Goal: Task Accomplishment & Management: Manage account settings

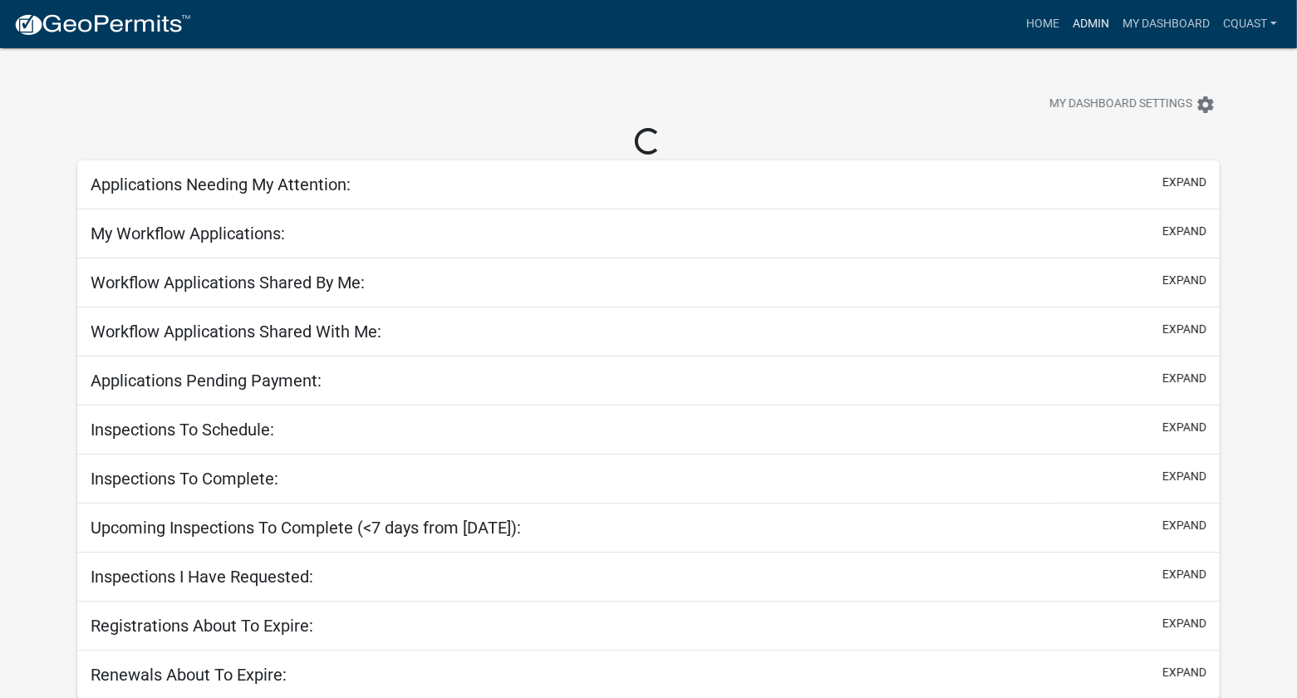
click at [1093, 21] on link "Admin" at bounding box center [1091, 24] width 50 height 32
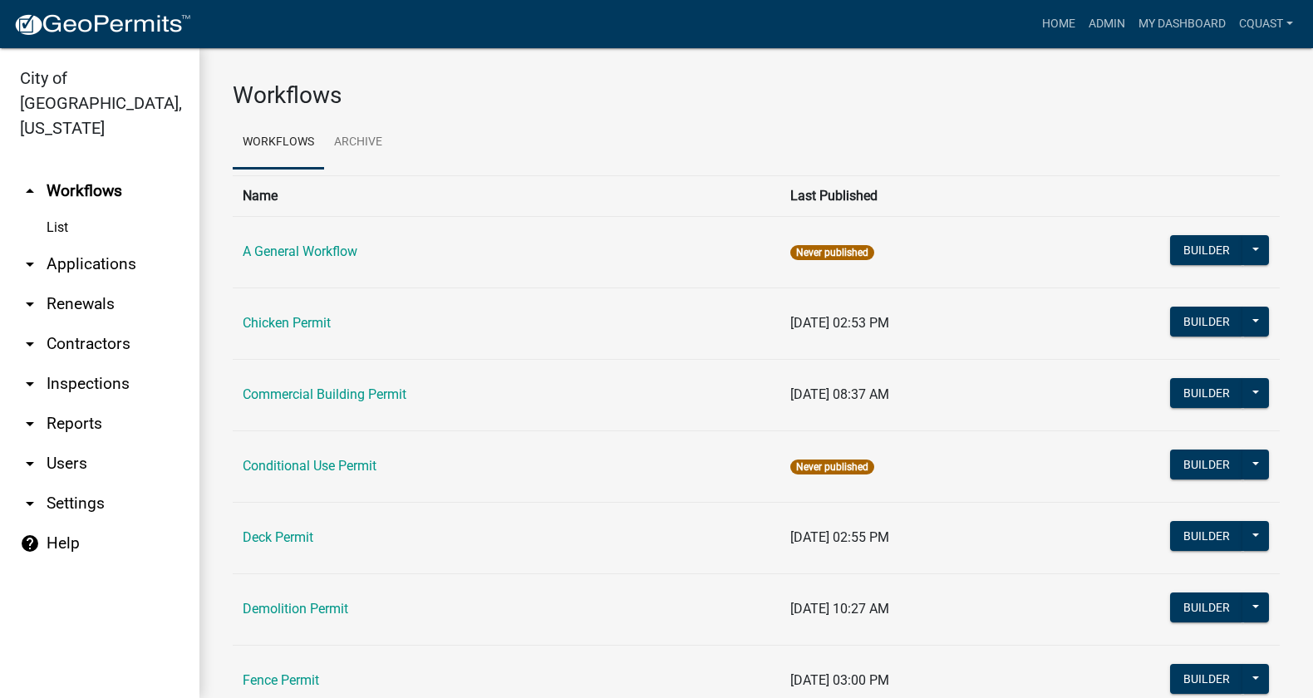
click at [81, 244] on link "arrow_drop_down Applications" at bounding box center [99, 264] width 199 height 40
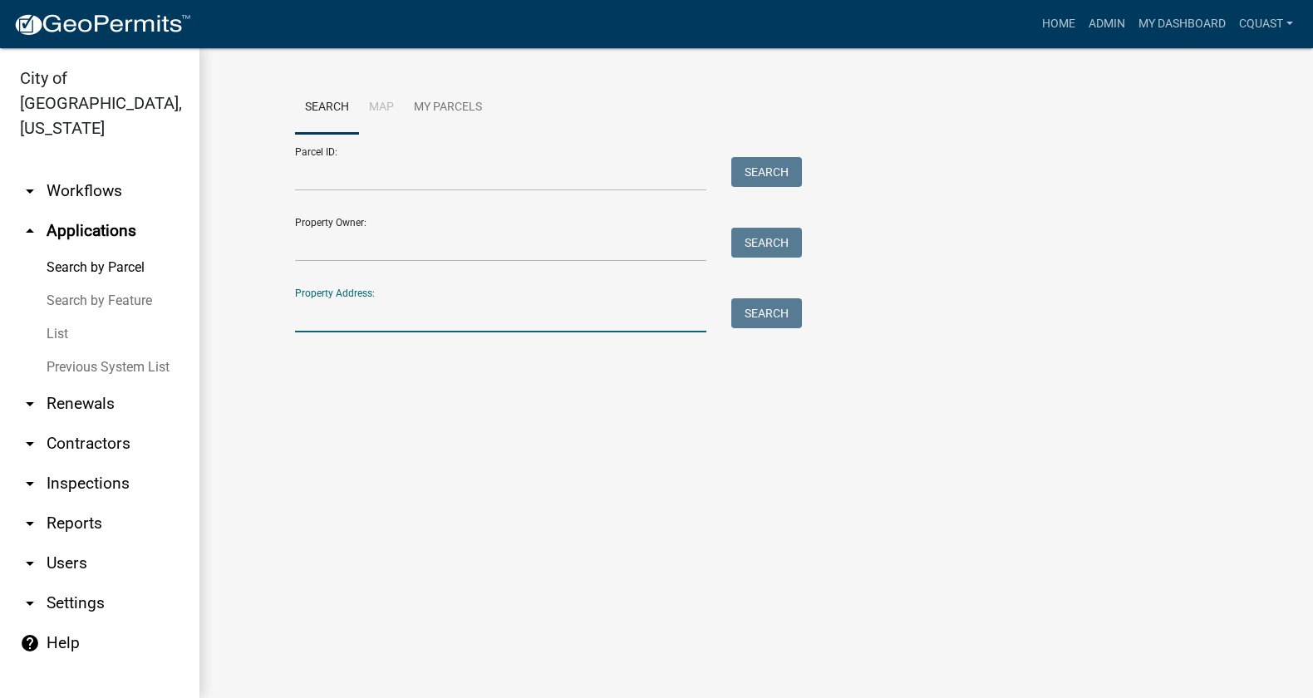
click at [353, 314] on input "Property Address:" at bounding box center [500, 315] width 411 height 34
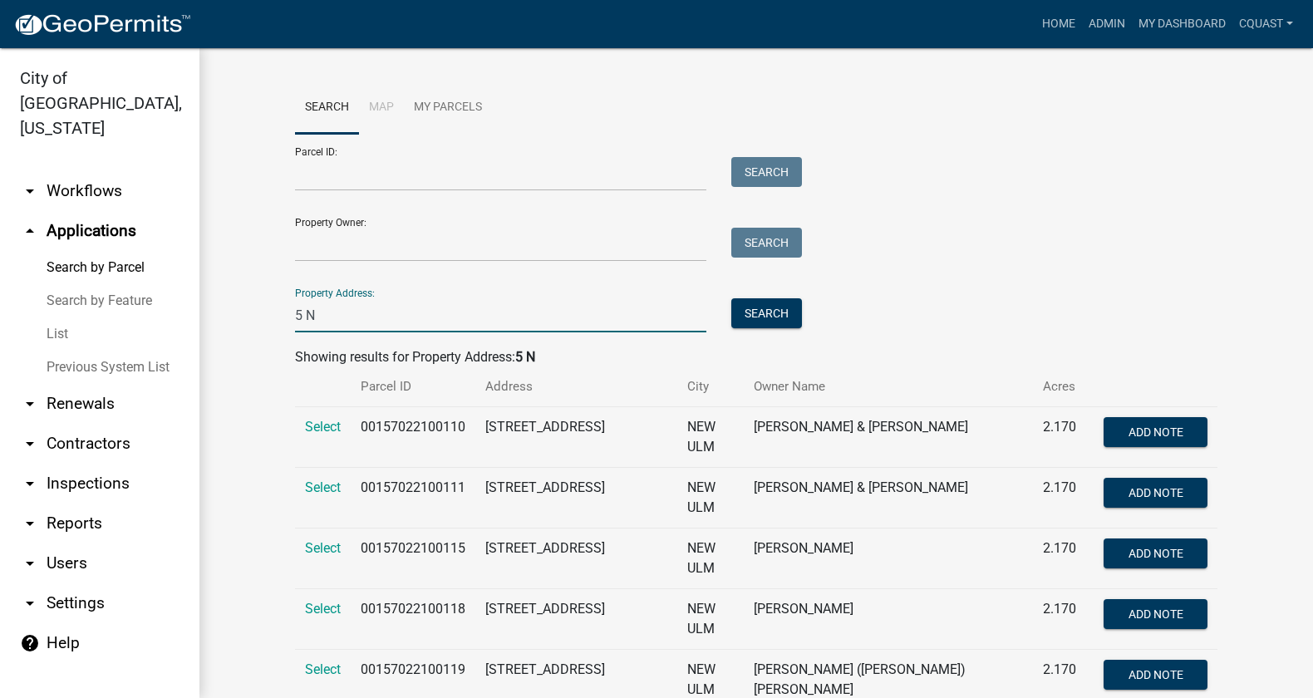
click at [351, 320] on input "5 N" at bounding box center [500, 315] width 411 height 34
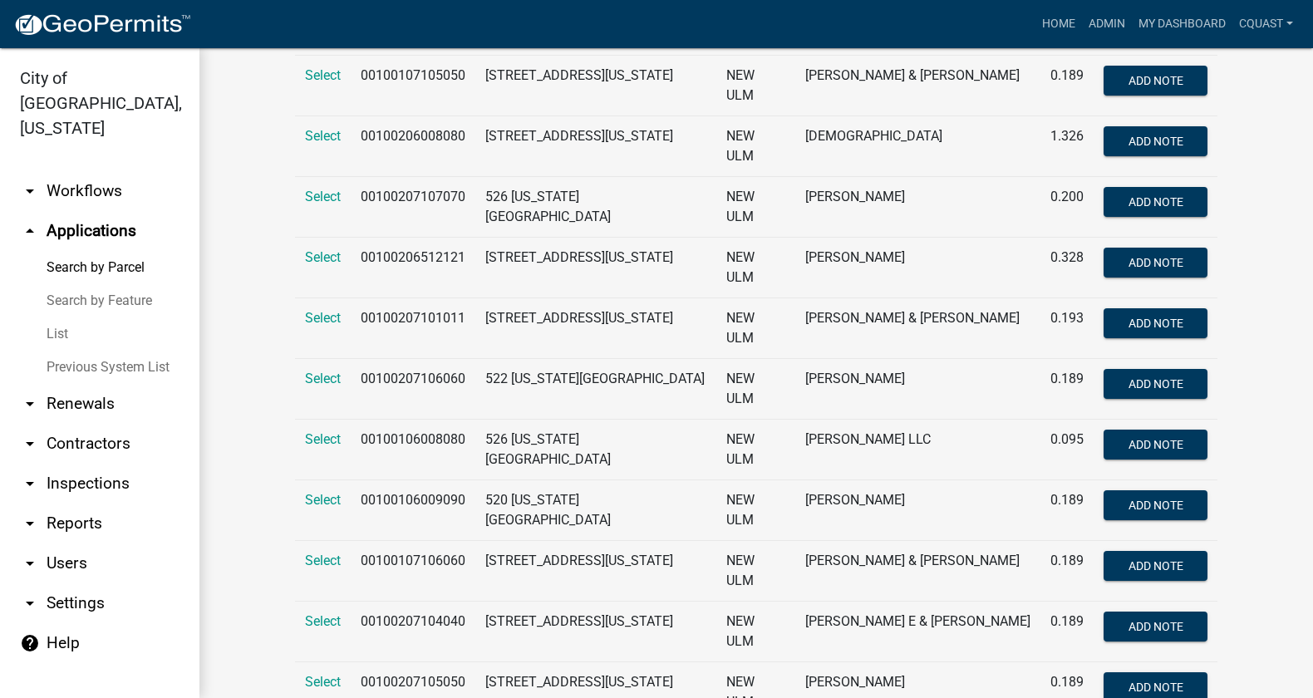
scroll to position [1019, 0]
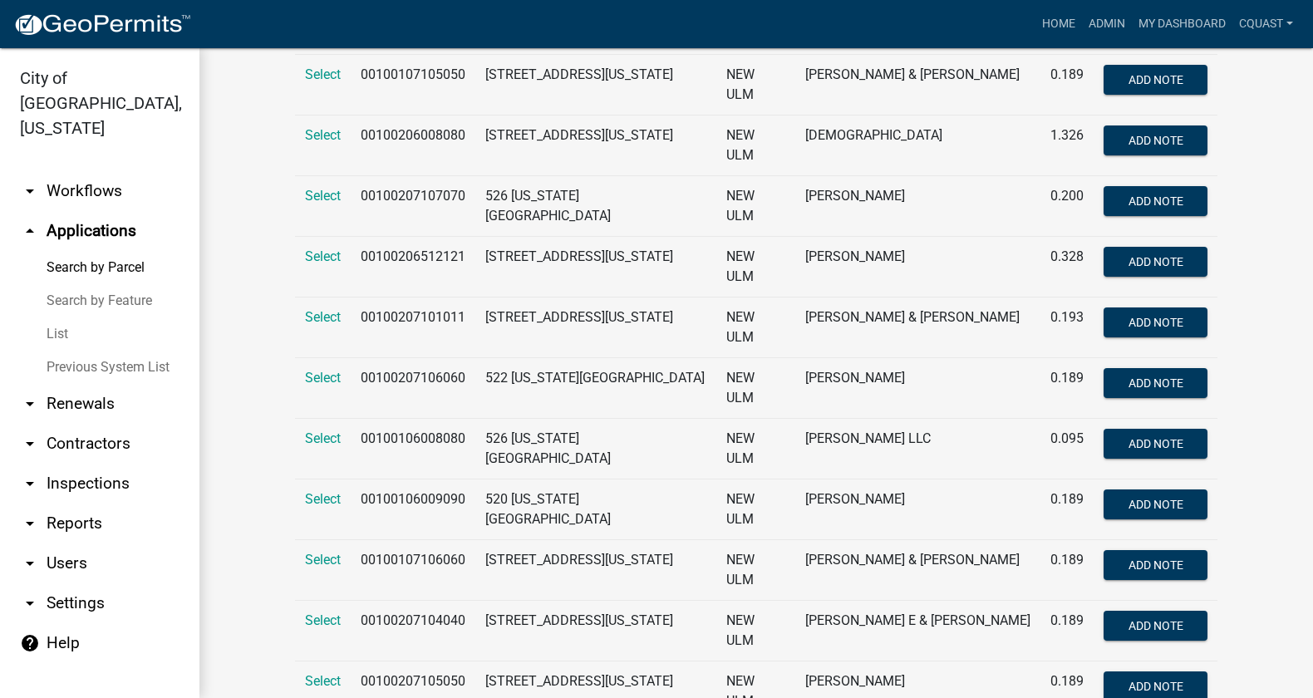
type input "5 [US_STATE]"
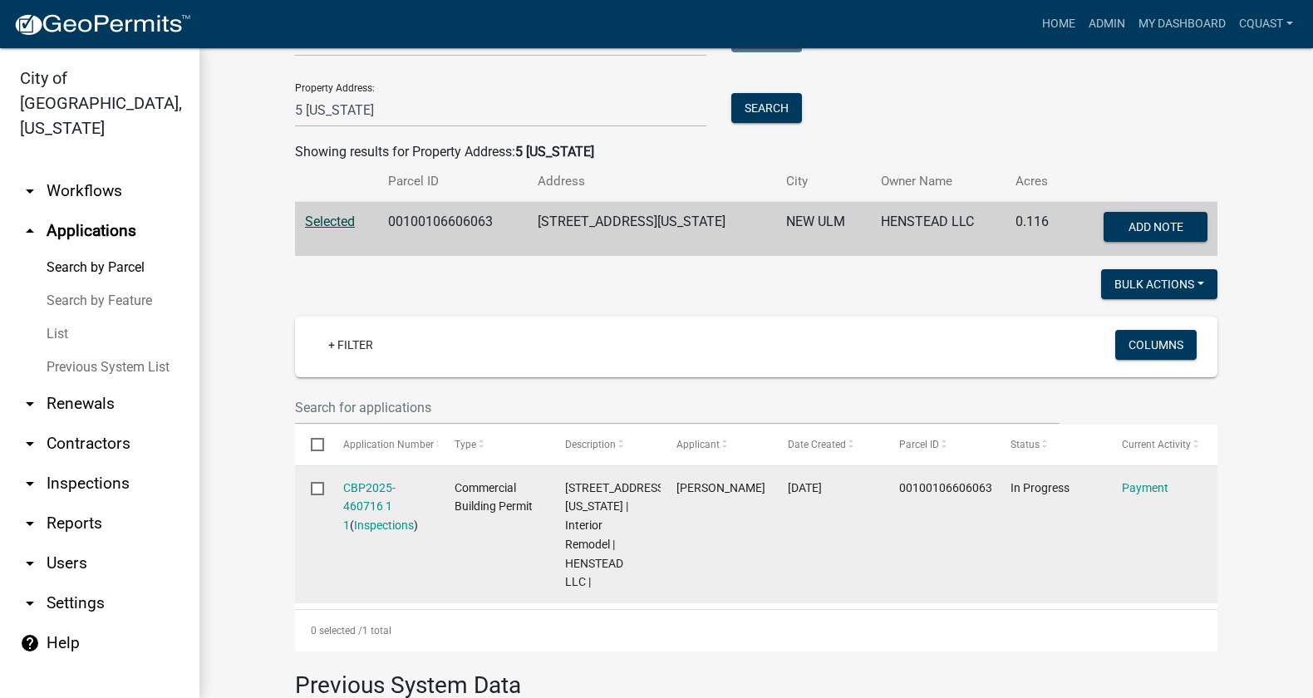
scroll to position [208, 0]
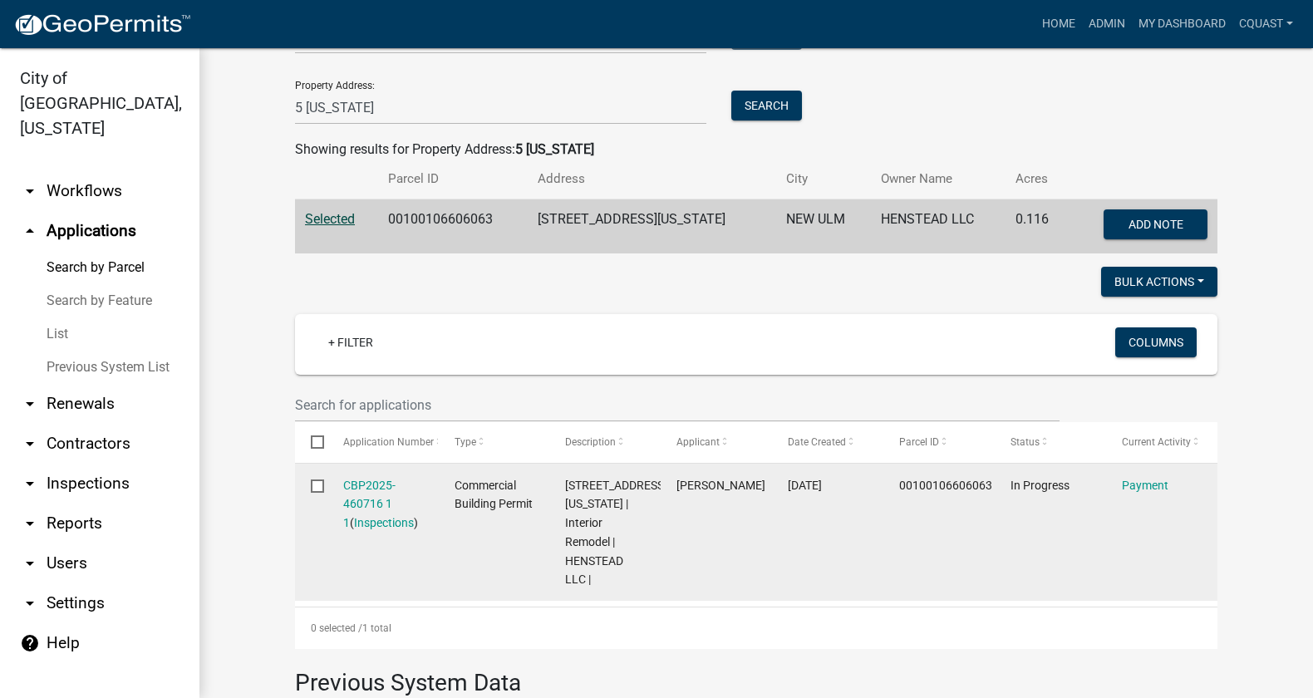
click at [358, 493] on div "CBP2025-460716 1 1 ( Inspections )" at bounding box center [383, 504] width 80 height 56
click at [367, 505] on link "CBP2025-460716 1 1" at bounding box center [369, 505] width 52 height 52
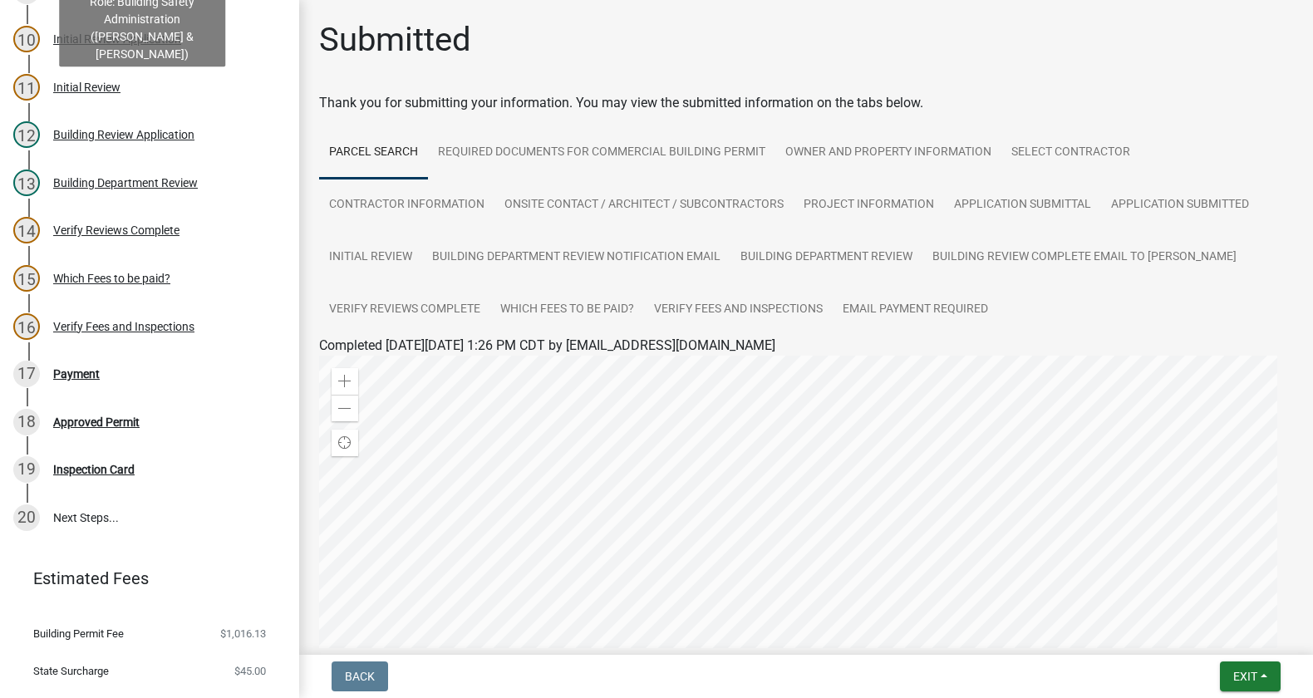
scroll to position [623, 0]
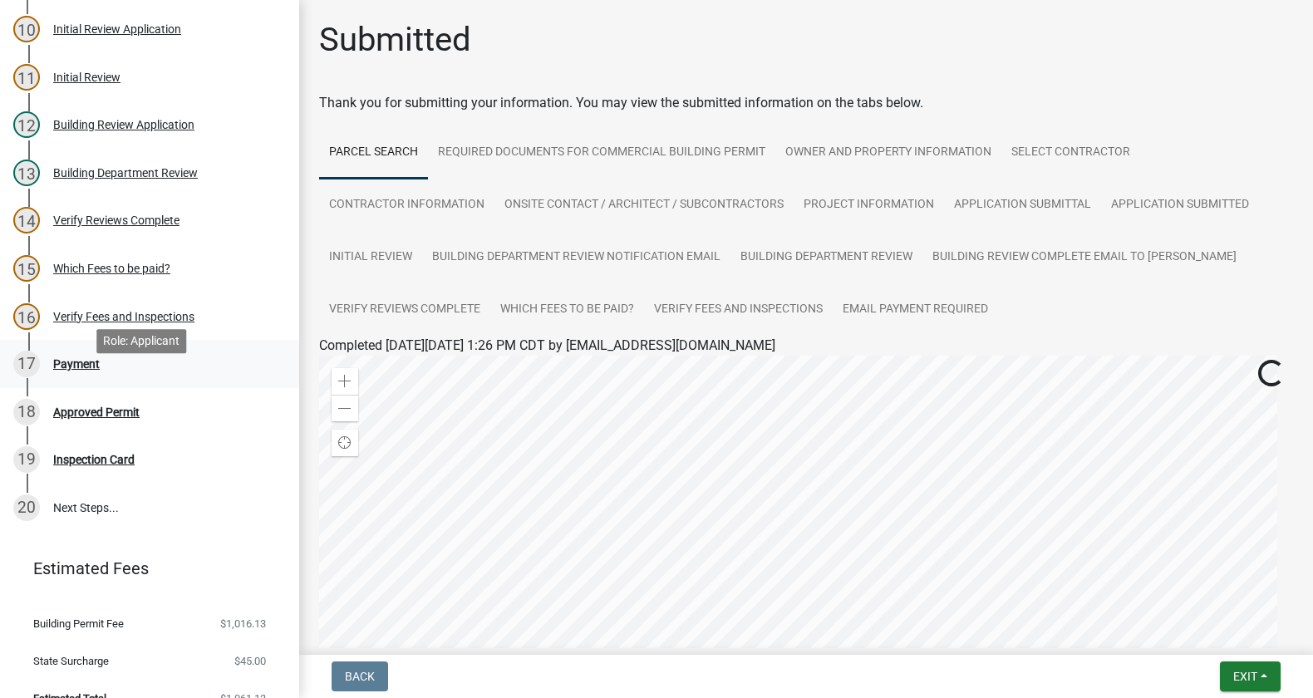
click at [92, 370] on div "Payment" at bounding box center [76, 364] width 47 height 12
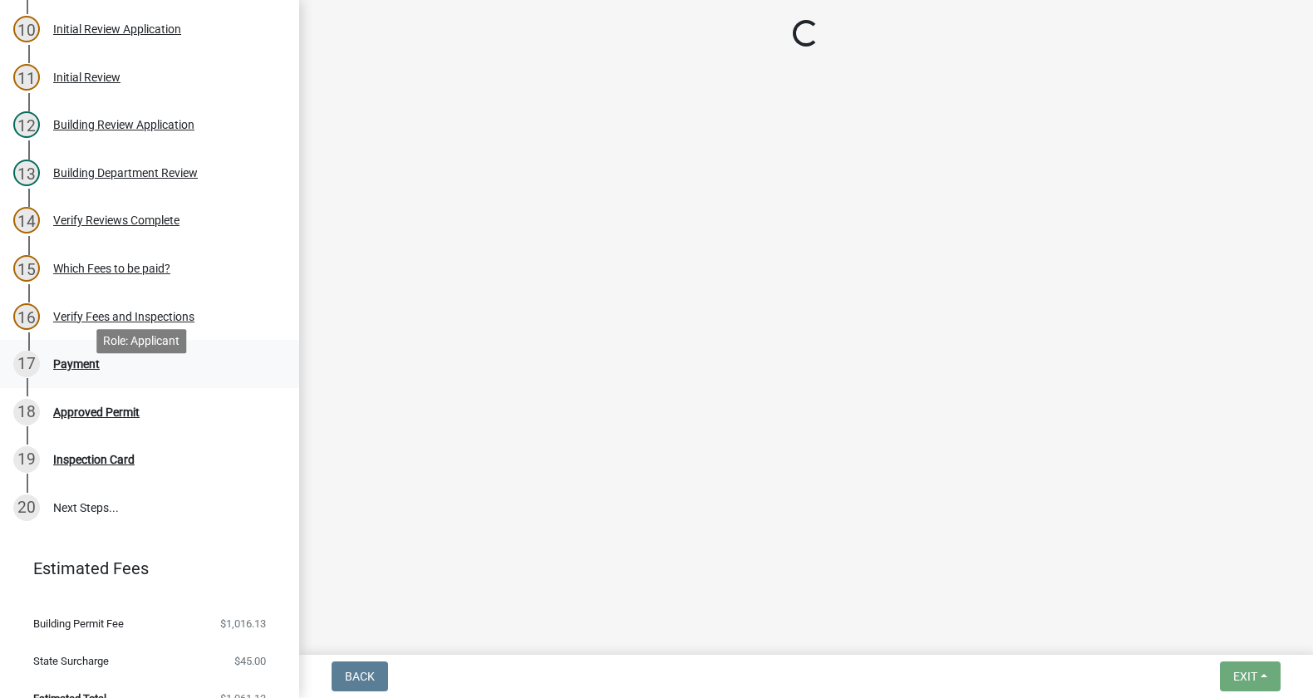
select select "3: 3"
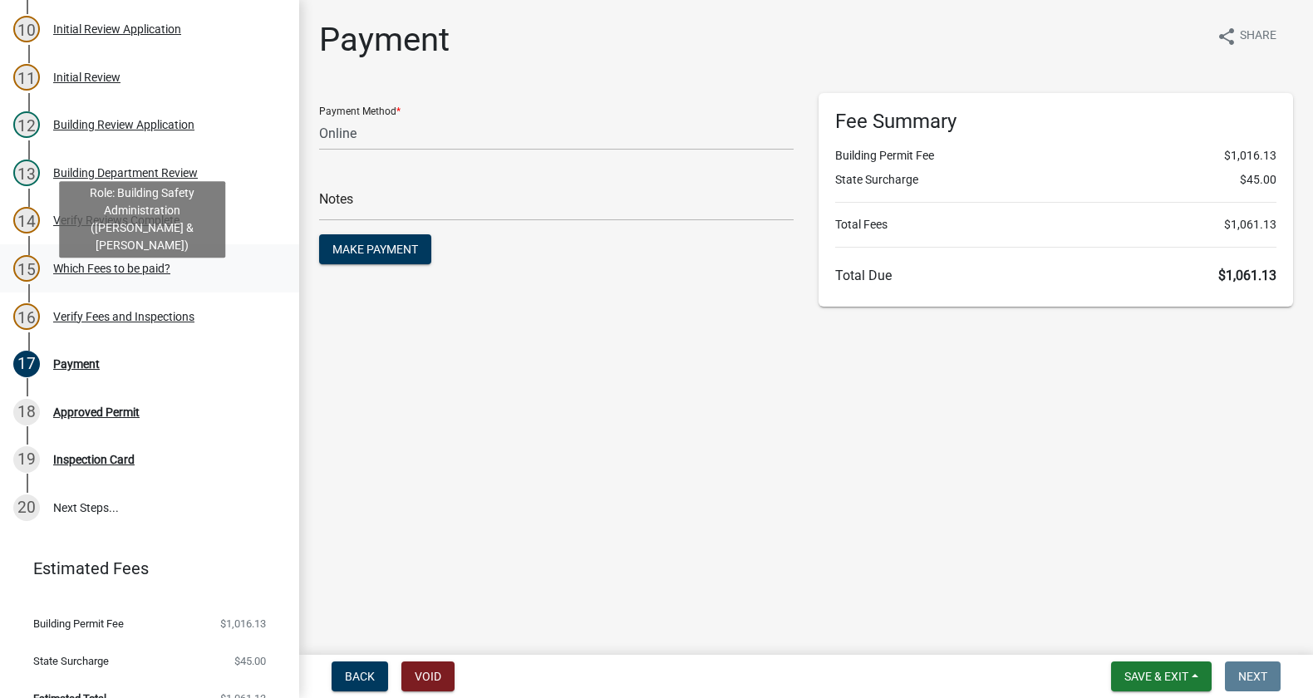
scroll to position [277, 0]
